Goal: Check status

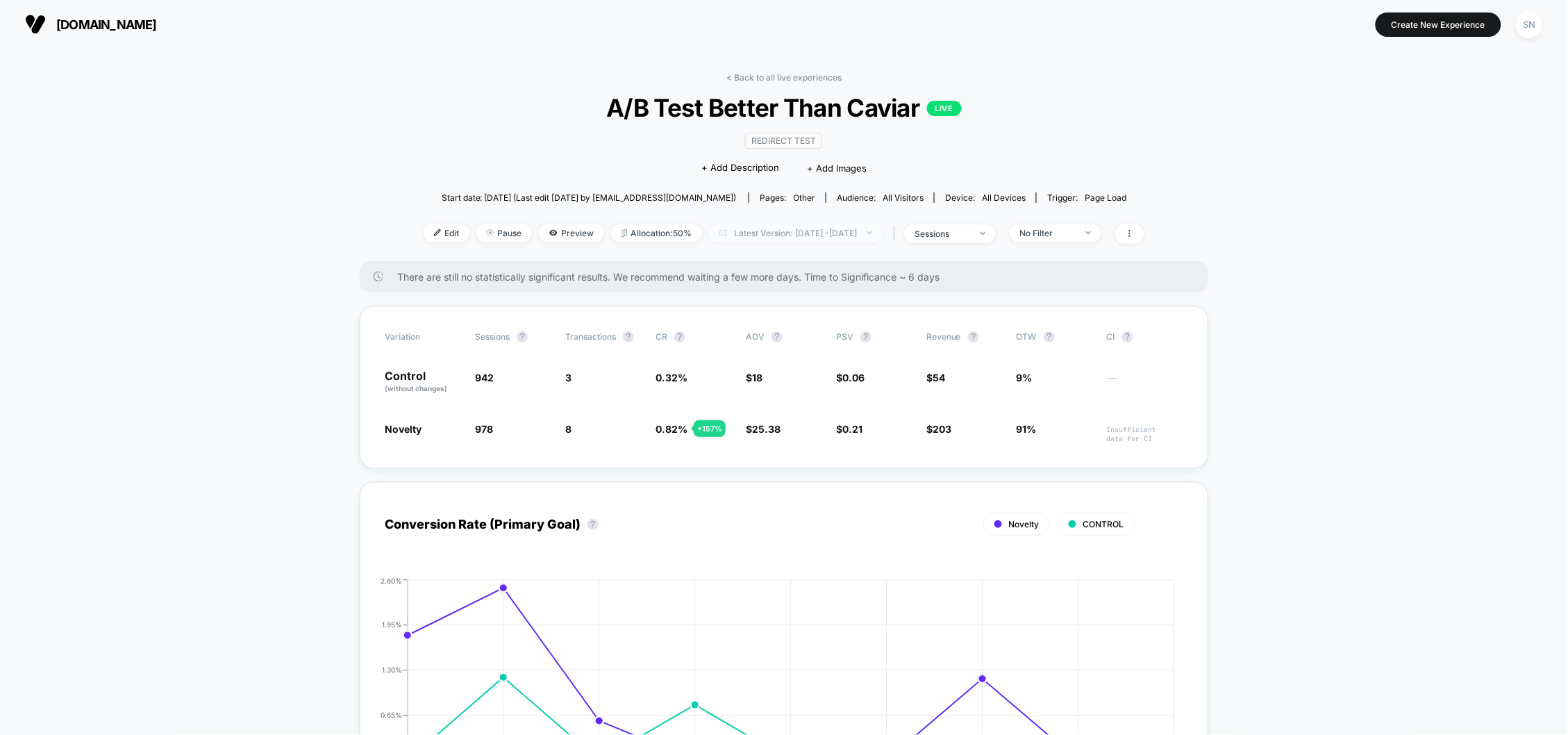
click at [883, 241] on span "Latest Version: [DATE] - [DATE]" at bounding box center [796, 233] width 174 height 19
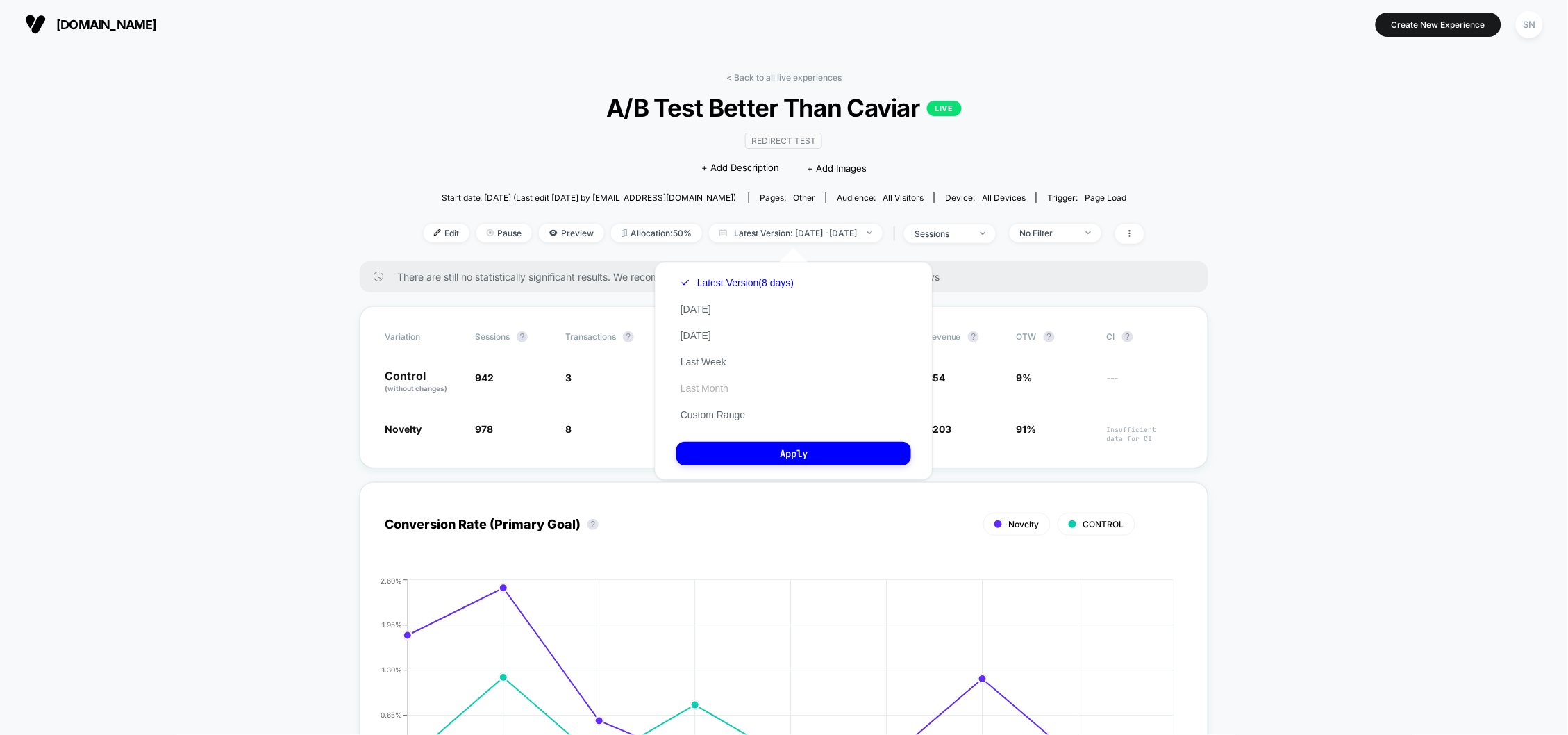
click at [723, 395] on button "Last Month" at bounding box center [704, 388] width 56 height 13
click at [793, 465] on button "Apply" at bounding box center [793, 454] width 234 height 24
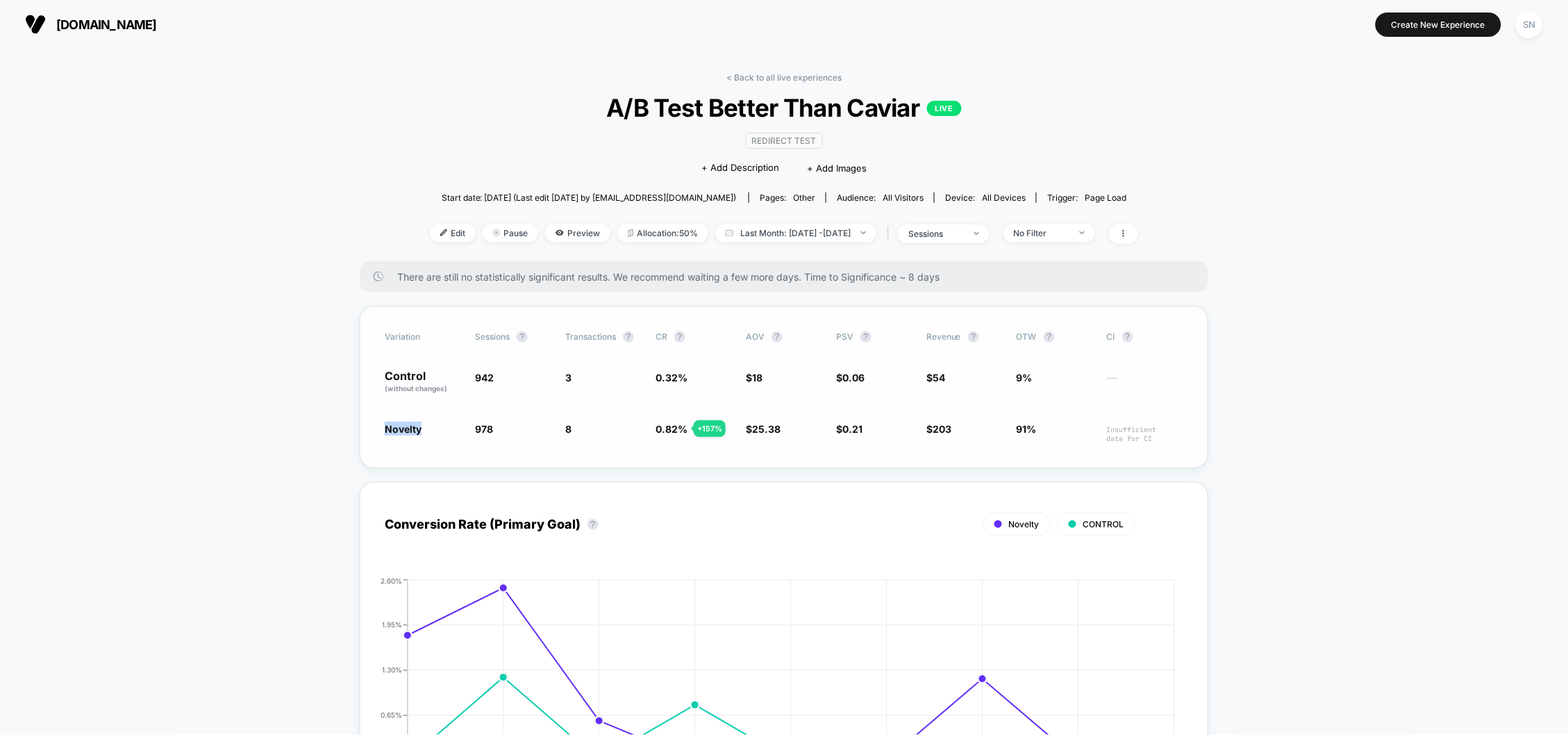
click at [373, 445] on div "Variation Sessions ? Transactions ? CR ? AOV ? PSV ? Revenue ? OTW ? CI ? Contr…" at bounding box center [783, 387] width 848 height 162
